Goal: Transaction & Acquisition: Book appointment/travel/reservation

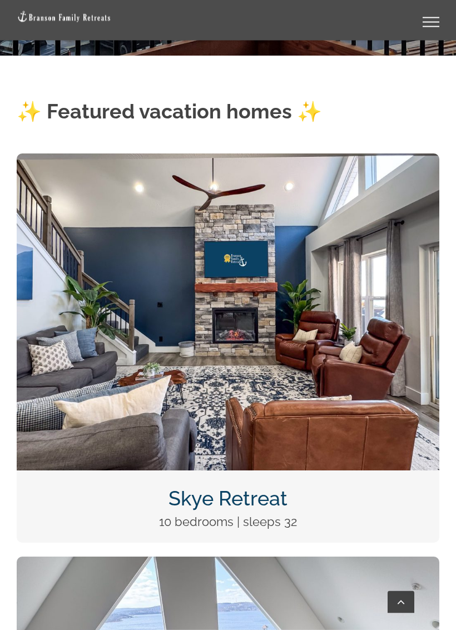
scroll to position [613, 0]
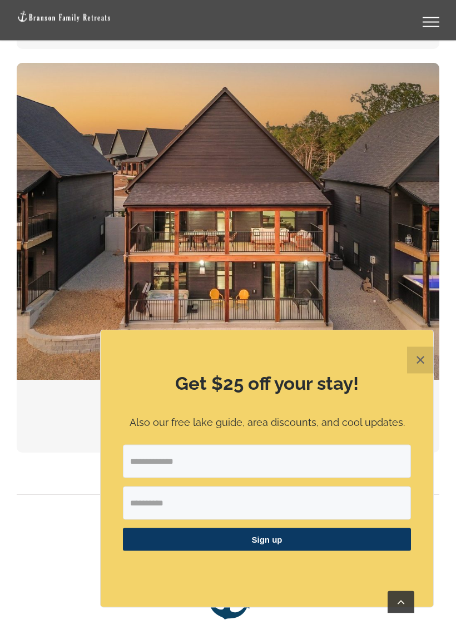
click at [420, 366] on button "✕" at bounding box center [420, 360] width 27 height 27
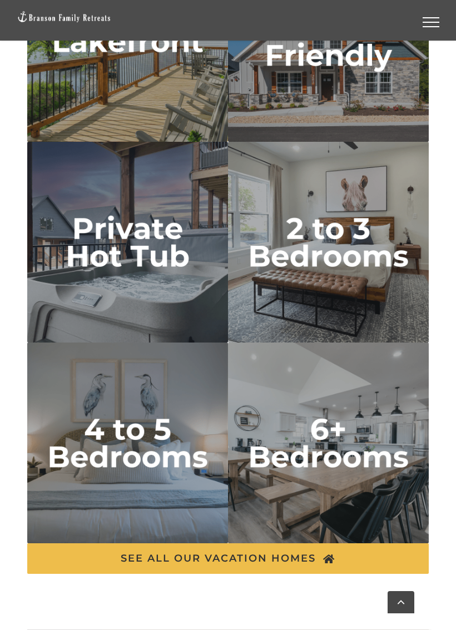
scroll to position [3629, 0]
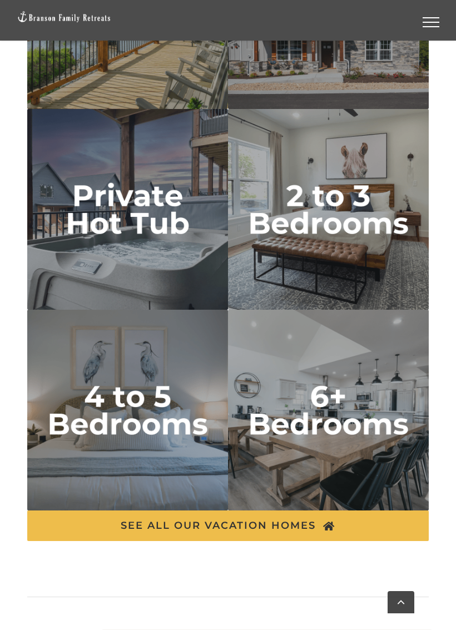
click at [379, 206] on img "2 to 3 bedrooms" at bounding box center [328, 209] width 201 height 201
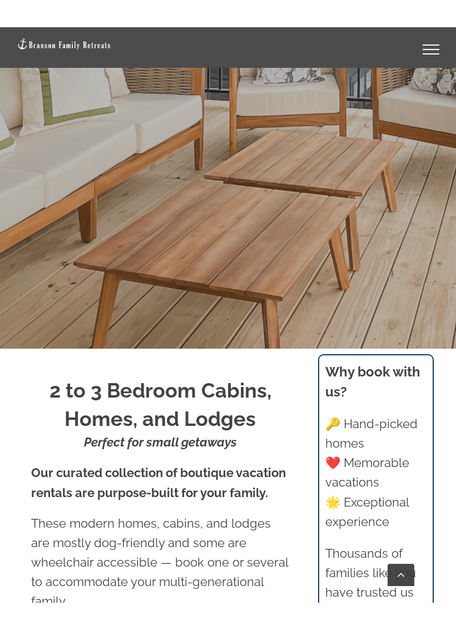
scroll to position [463, 0]
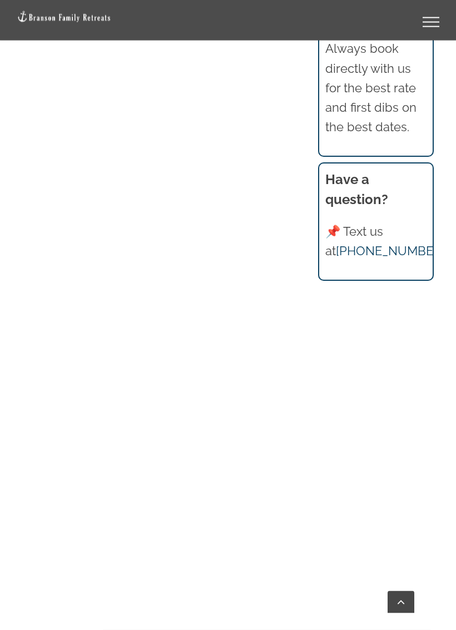
scroll to position [1516, 0]
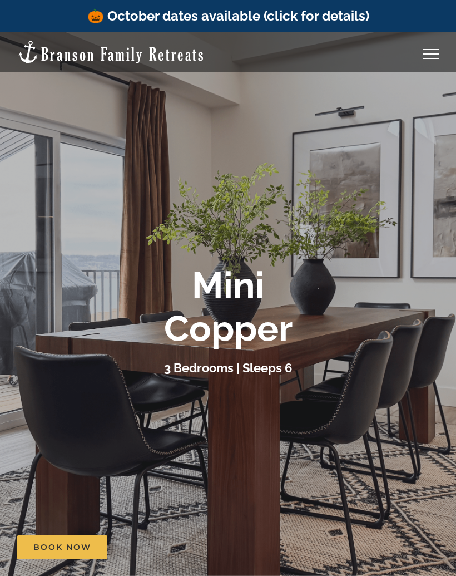
click at [432, 408] on div at bounding box center [228, 320] width 456 height 576
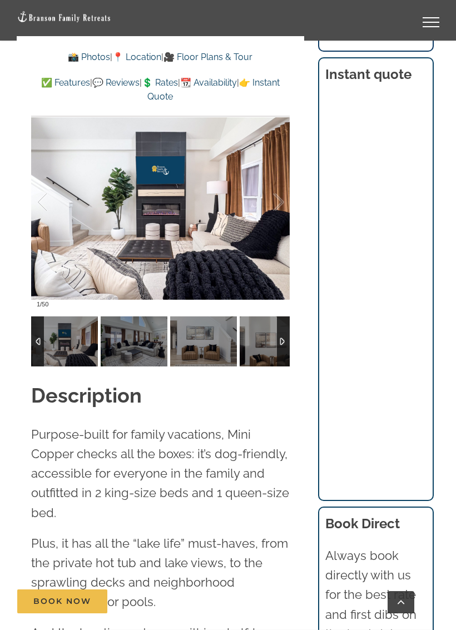
scroll to position [1067, 0]
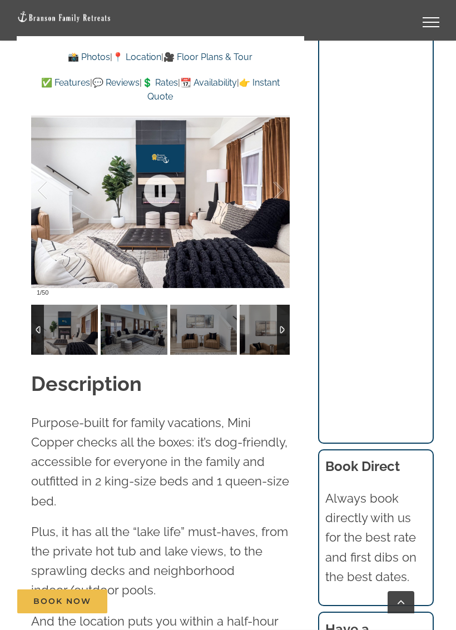
click at [270, 250] on div at bounding box center [160, 191] width 259 height 223
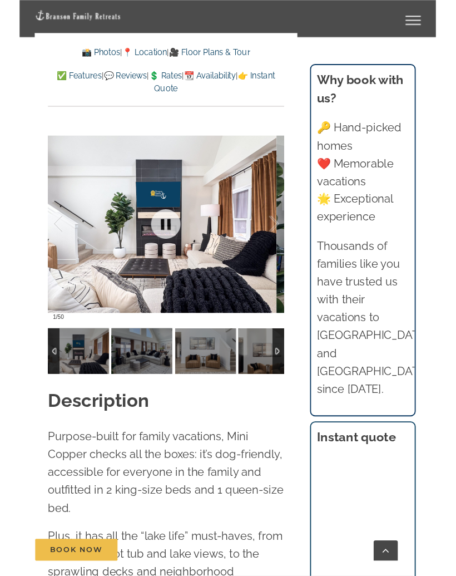
scroll to position [1011, 0]
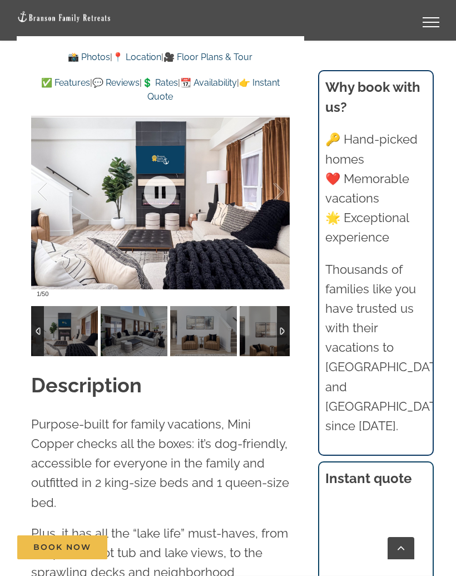
click at [262, 253] on div at bounding box center [160, 192] width 259 height 223
click at [253, 253] on div at bounding box center [160, 192] width 259 height 223
click at [264, 238] on div at bounding box center [160, 192] width 259 height 223
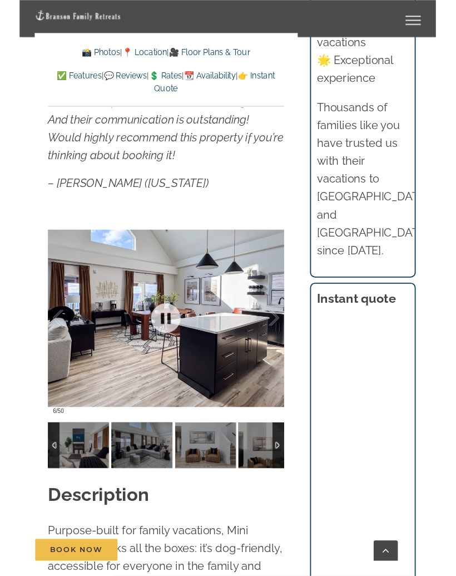
scroll to position [924, 0]
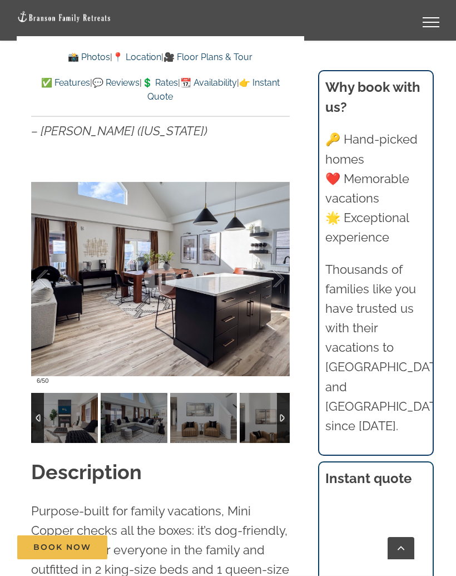
click at [271, 475] on h2 "Description" at bounding box center [160, 472] width 259 height 28
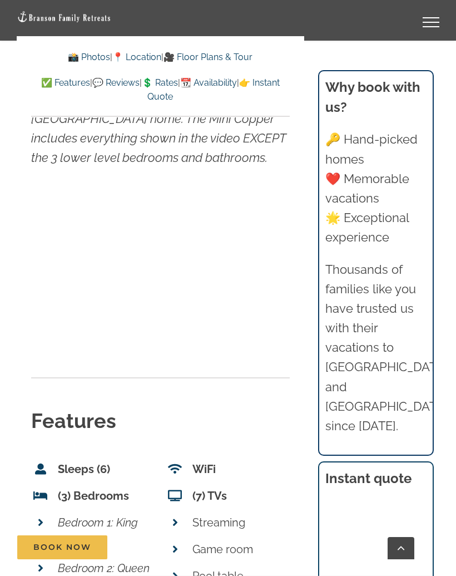
scroll to position [4374, 0]
